Goal: Find specific page/section: Find specific page/section

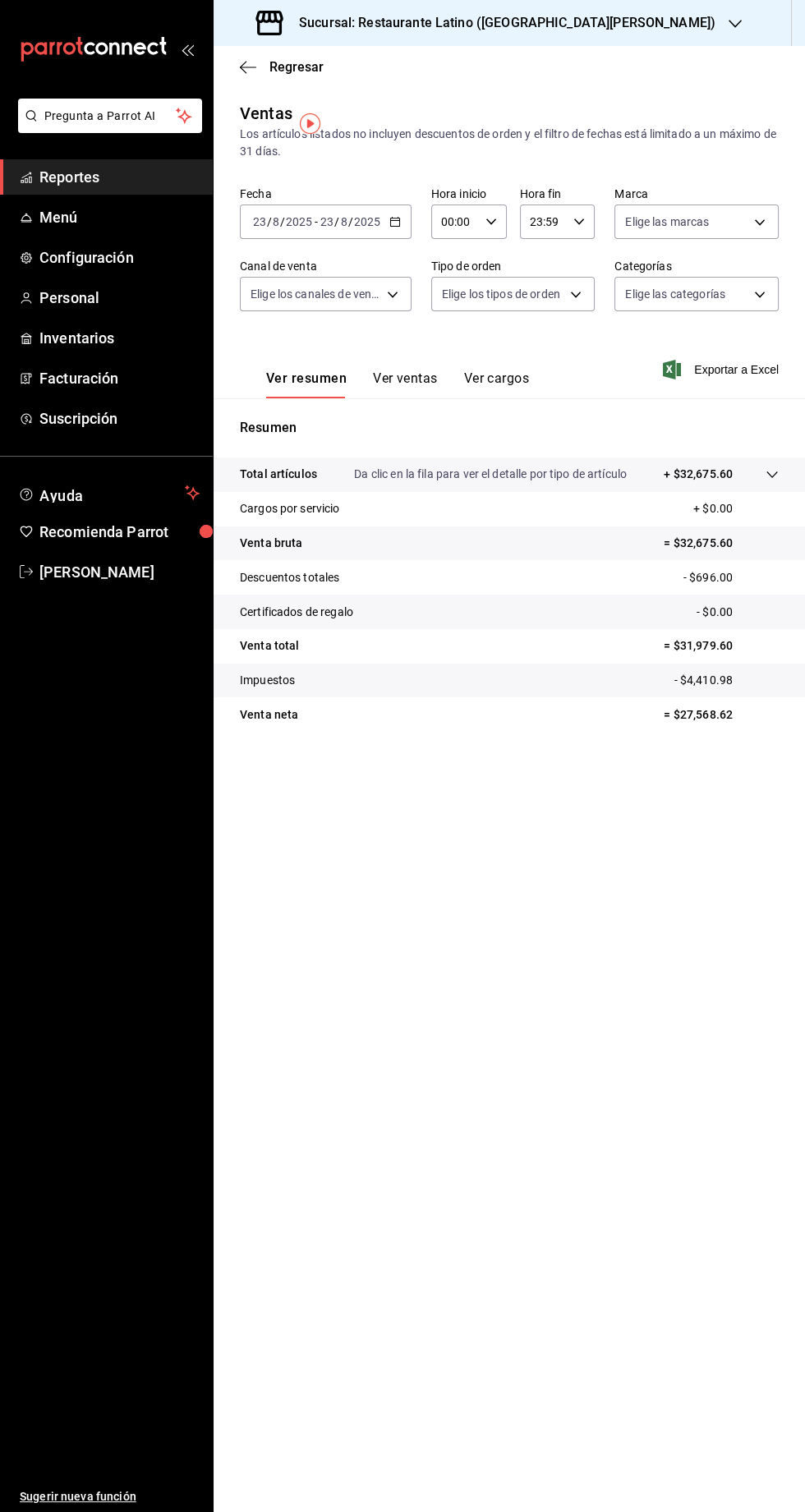
click at [71, 180] on span "Reportes" at bounding box center [120, 177] width 160 height 22
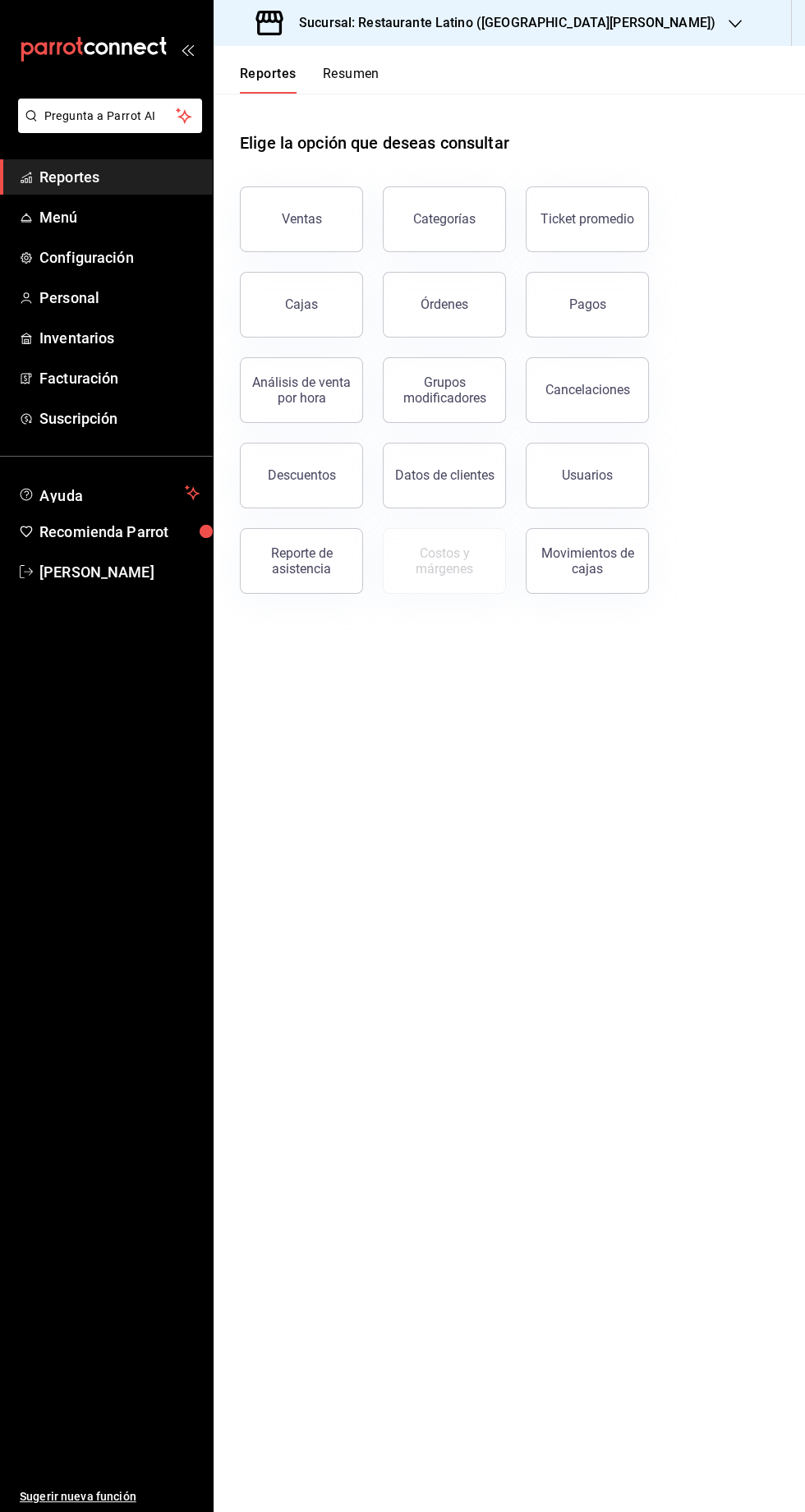
click at [588, 507] on div "Usuarios" at bounding box center [578, 465] width 143 height 85
click at [619, 469] on button "Usuarios" at bounding box center [587, 475] width 123 height 66
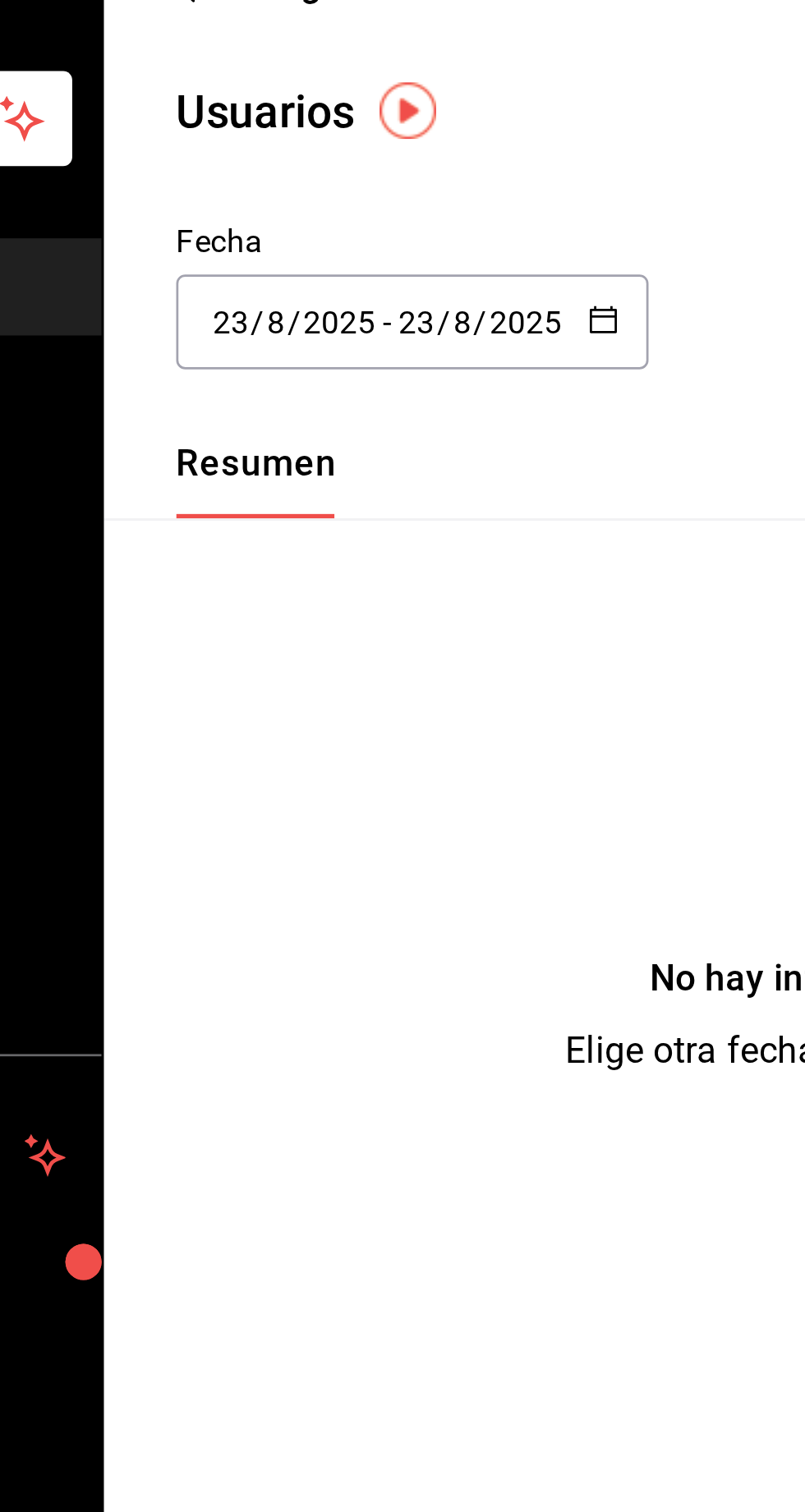
click at [398, 184] on \(Stroke\) "button" at bounding box center [398, 184] width 1 height 1
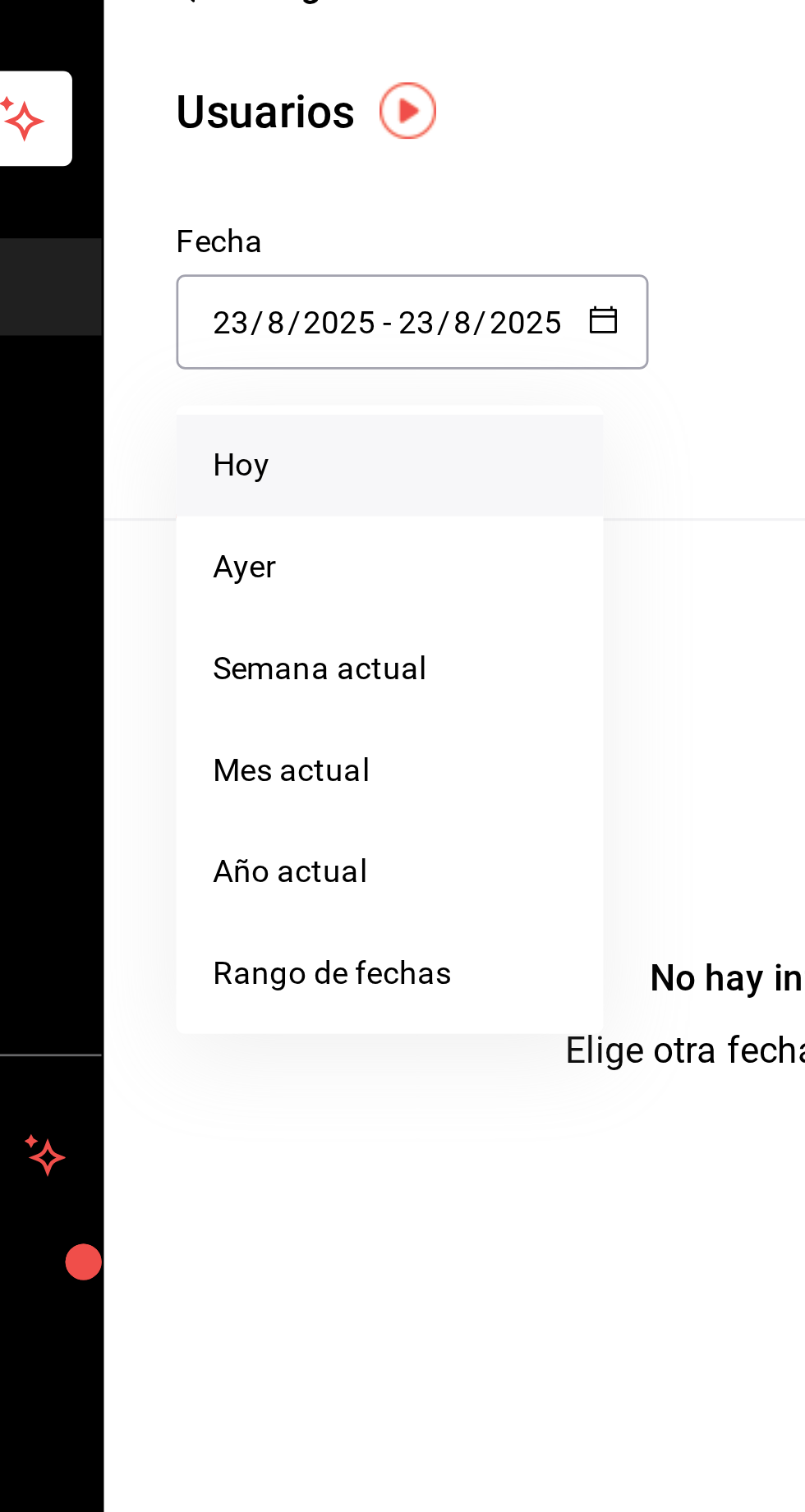
click at [263, 247] on li "Hoy" at bounding box center [318, 242] width 155 height 37
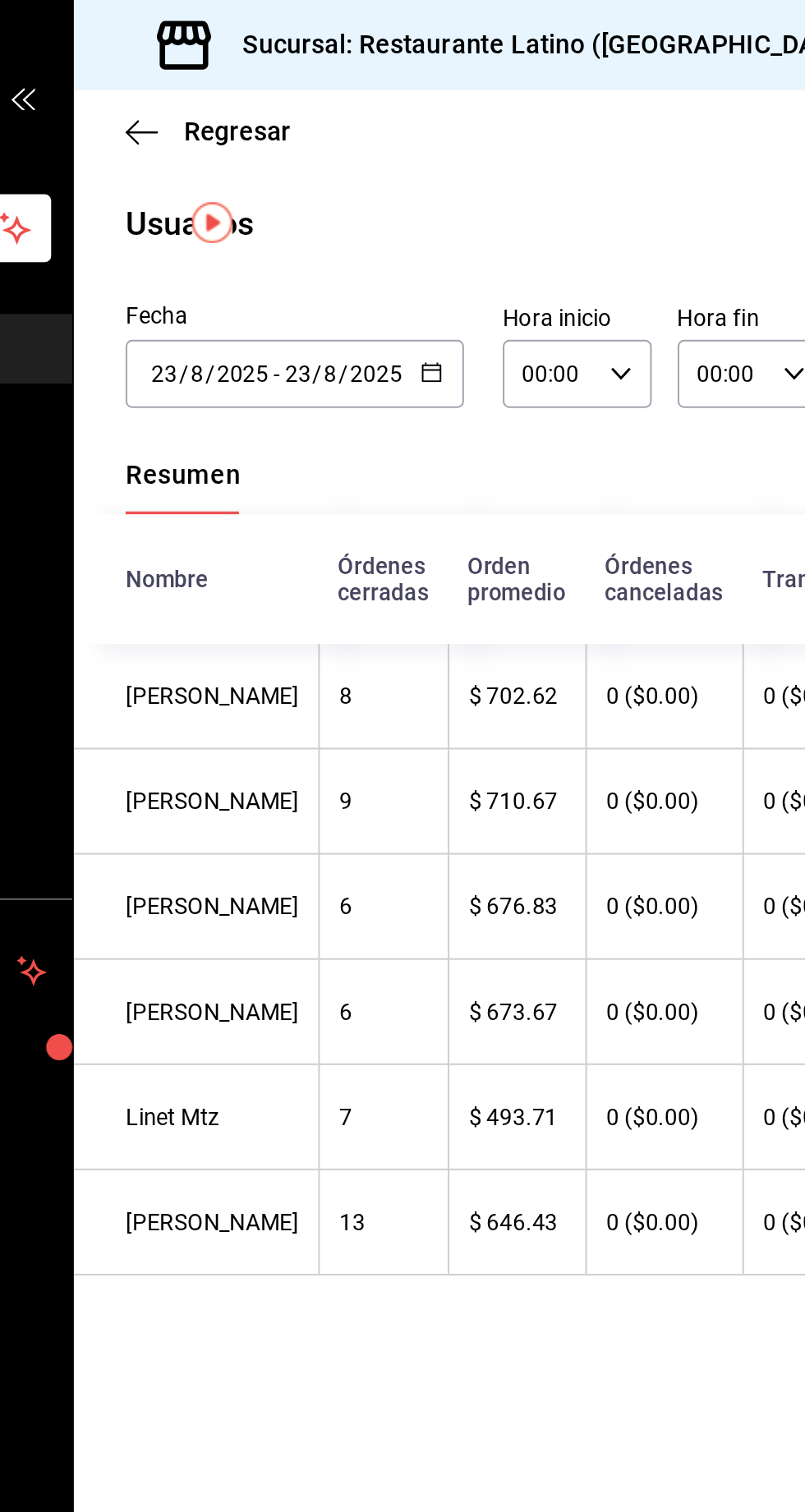
scroll to position [0, 296]
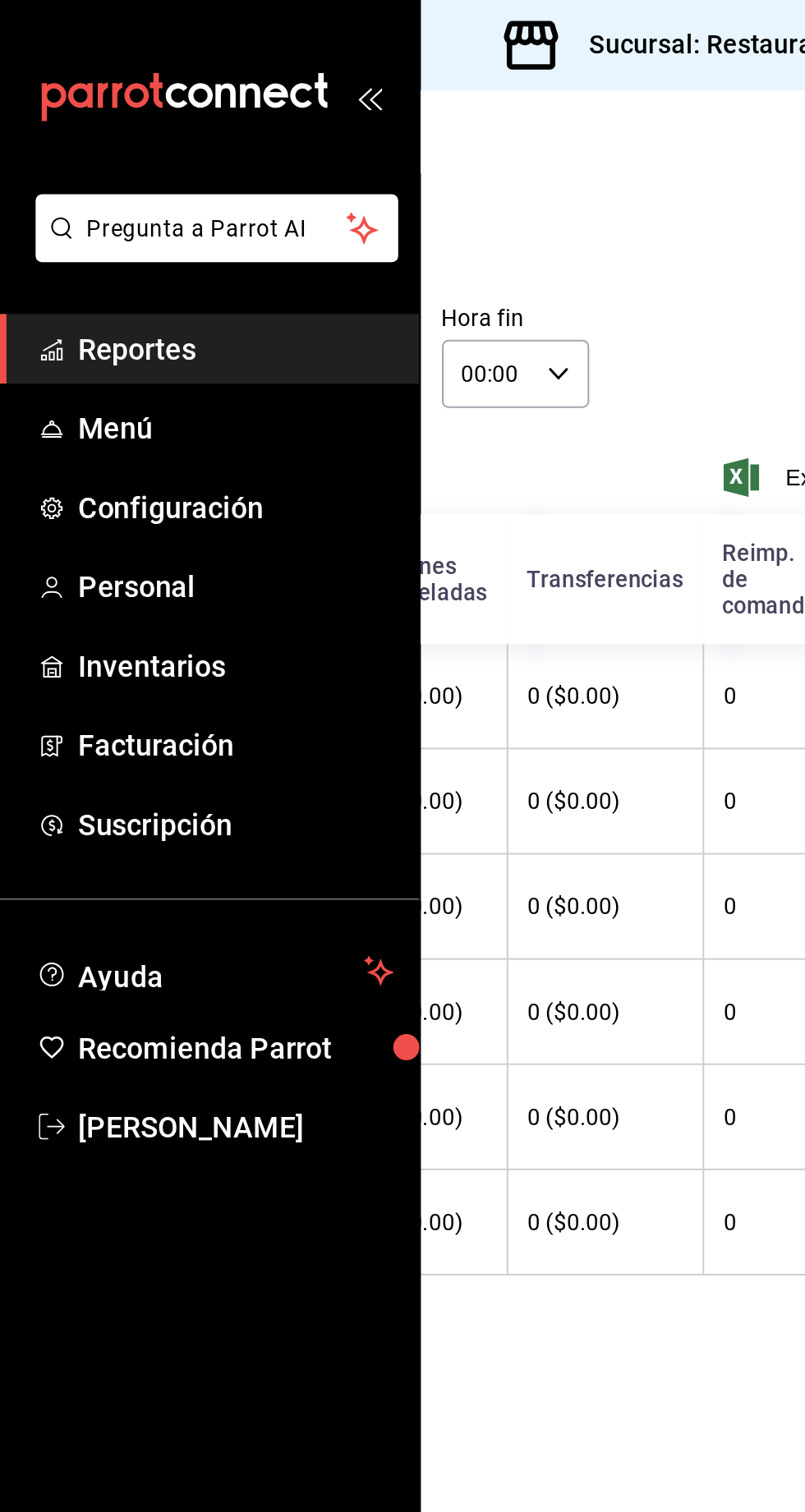
click at [80, 180] on span "Reportes" at bounding box center [120, 177] width 160 height 22
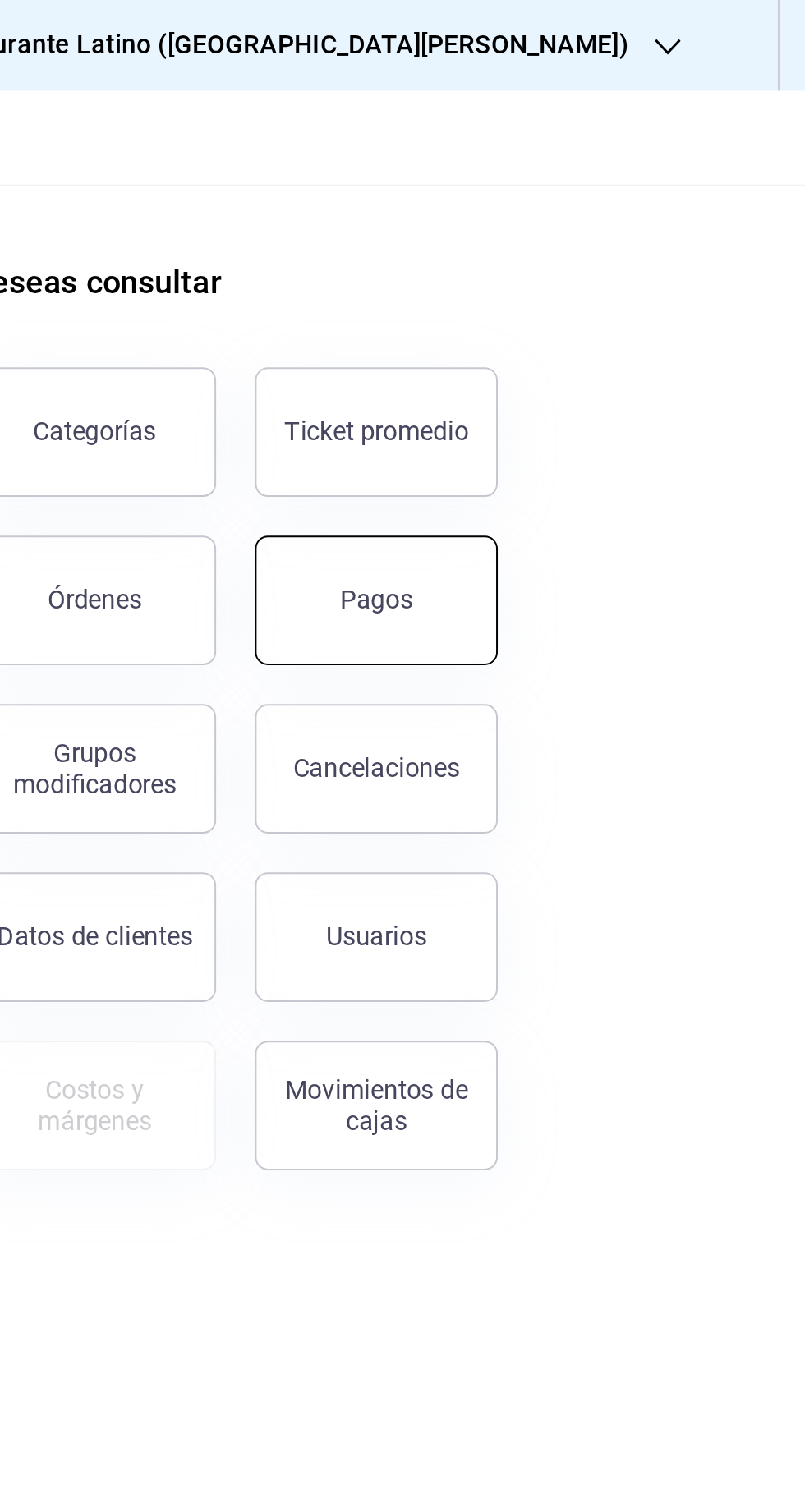
click at [565, 304] on button "Pagos" at bounding box center [587, 304] width 123 height 66
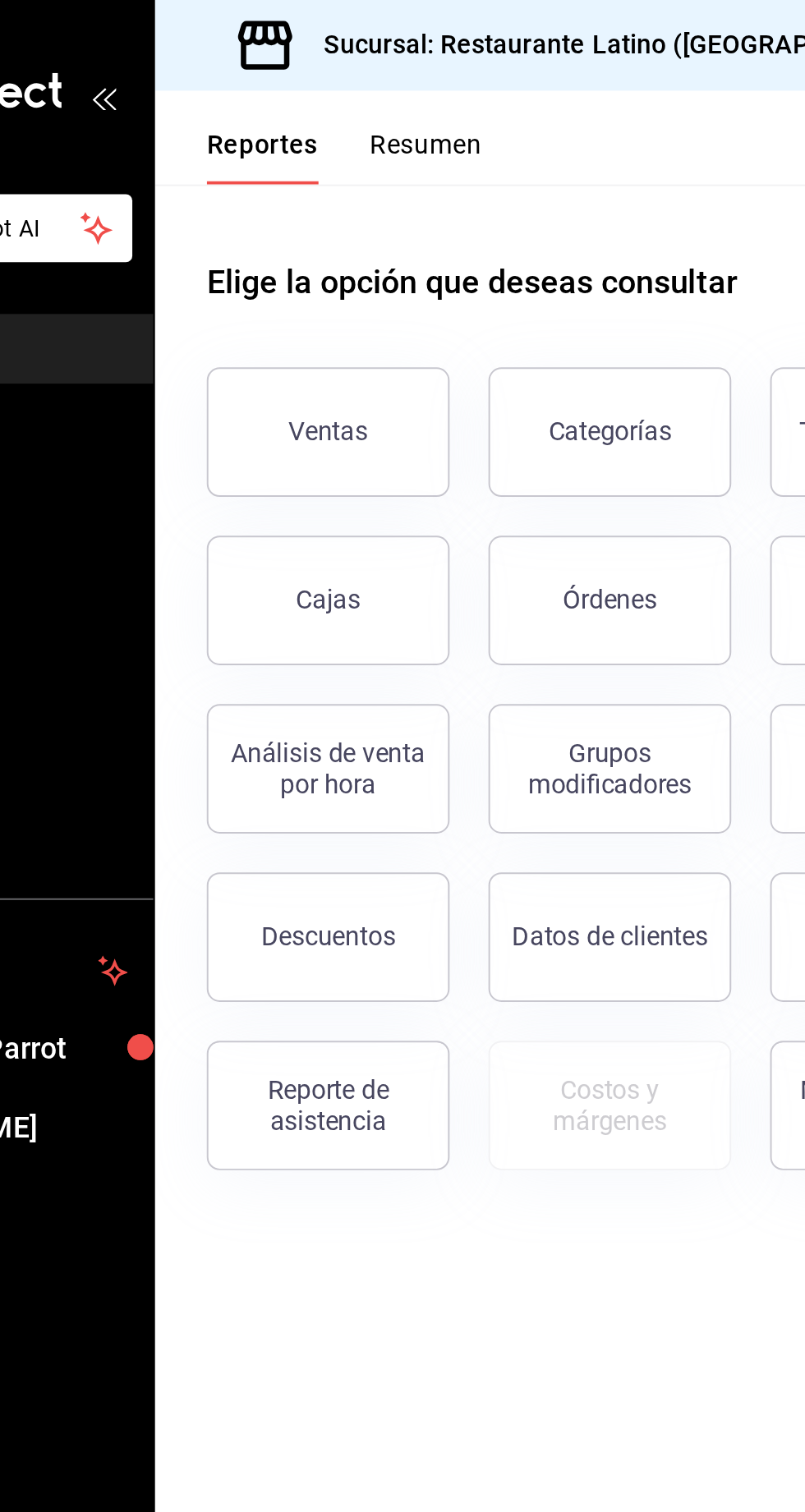
click at [350, 70] on button "Resumen" at bounding box center [351, 79] width 57 height 28
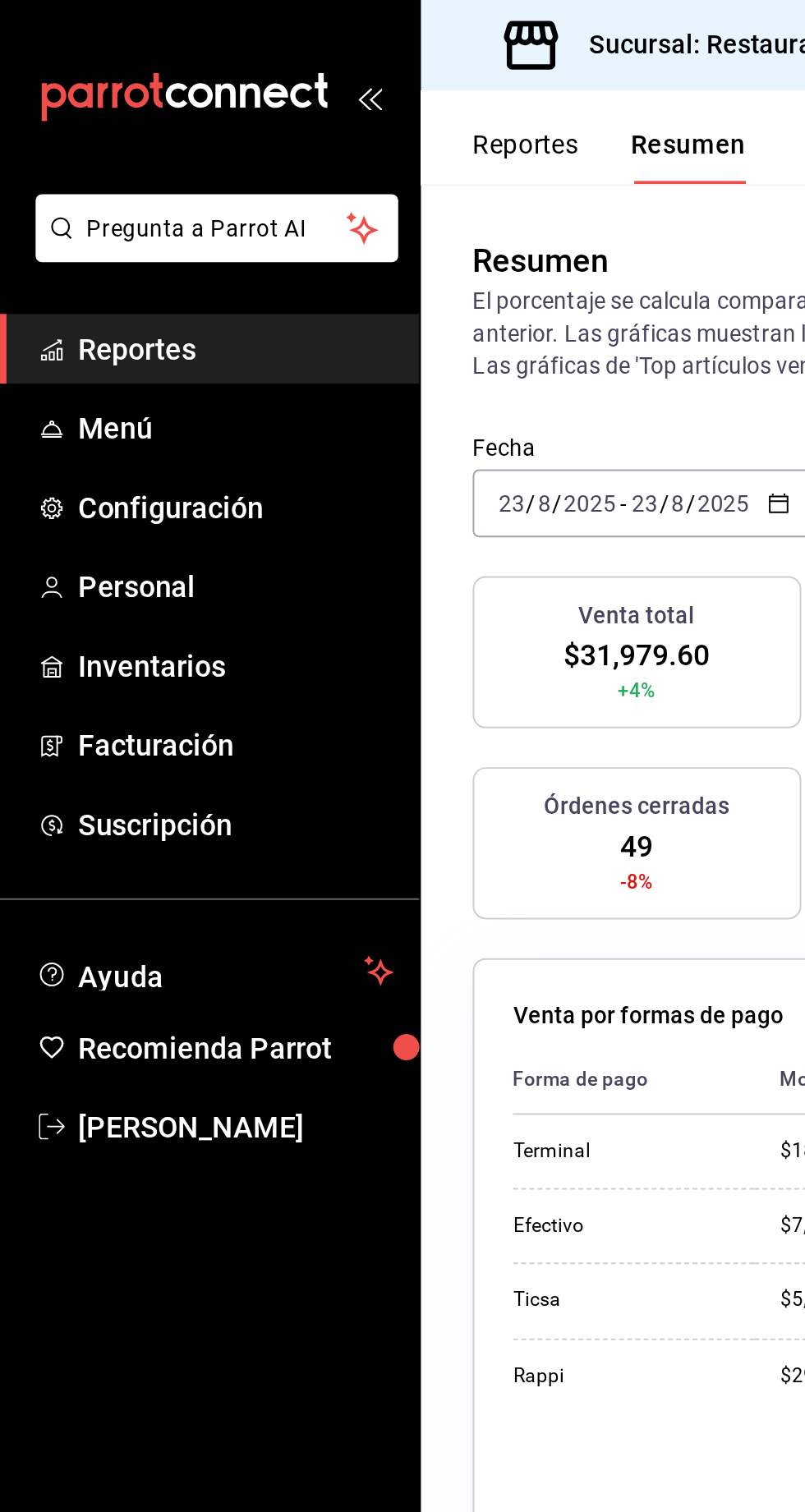
click at [91, 184] on span "Reportes" at bounding box center [120, 177] width 160 height 22
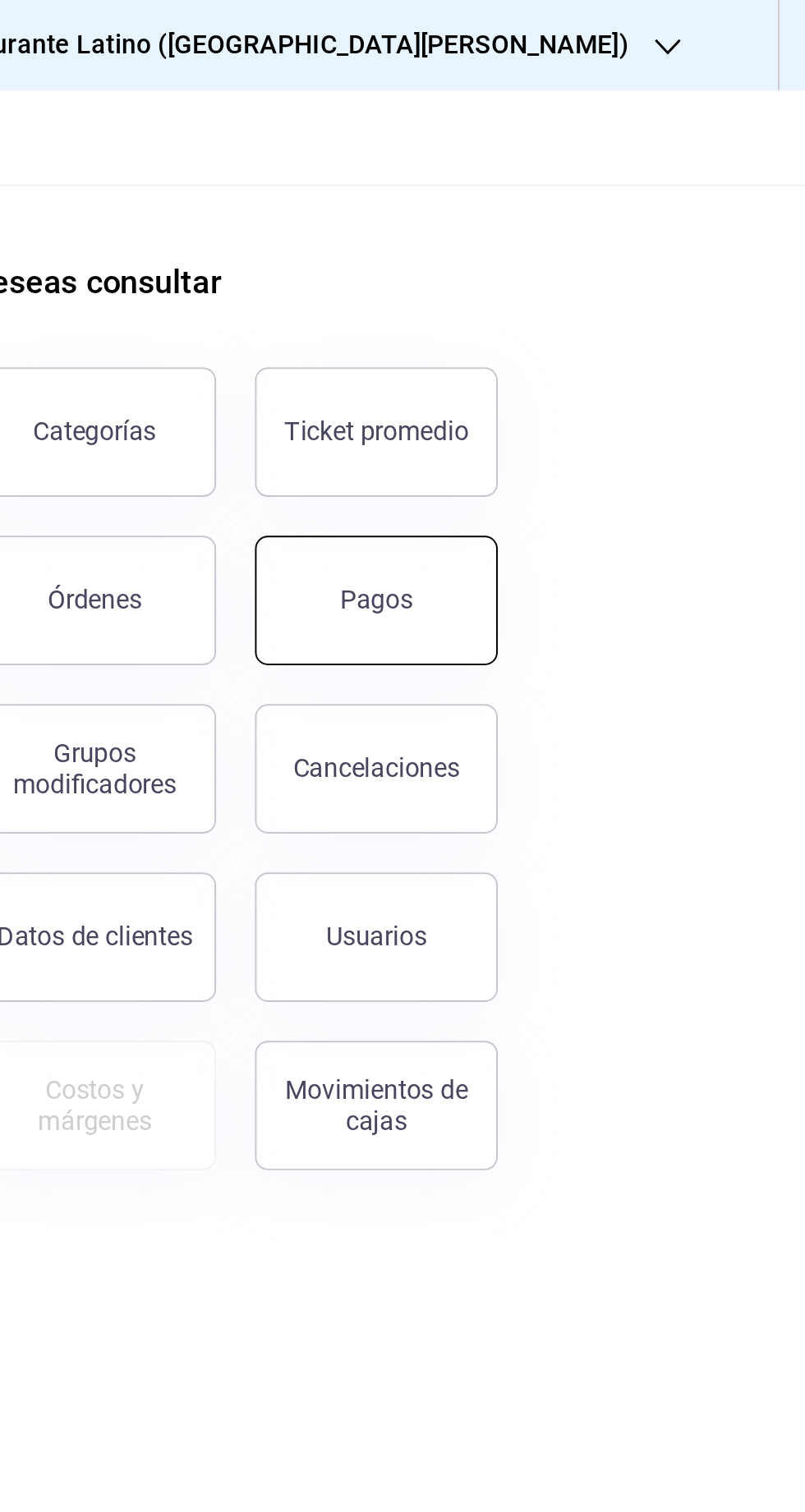
click at [576, 307] on div "Pagos" at bounding box center [588, 304] width 37 height 16
